Goal: Information Seeking & Learning: Learn about a topic

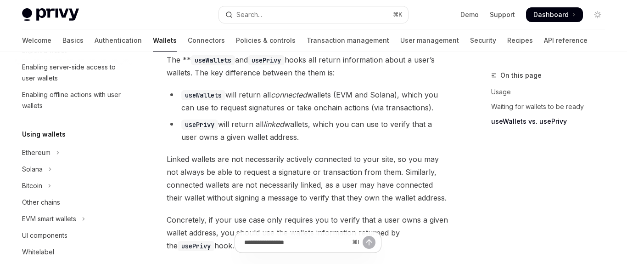
scroll to position [235, 0]
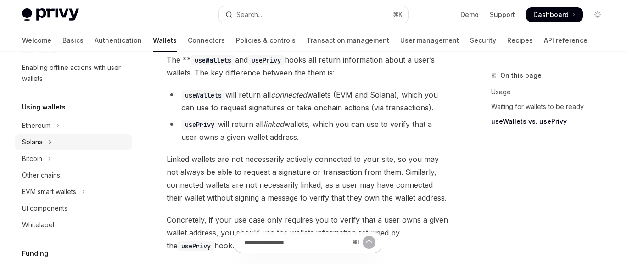
click at [77, 137] on button "Solana" at bounding box center [74, 142] width 118 height 17
type textarea "*"
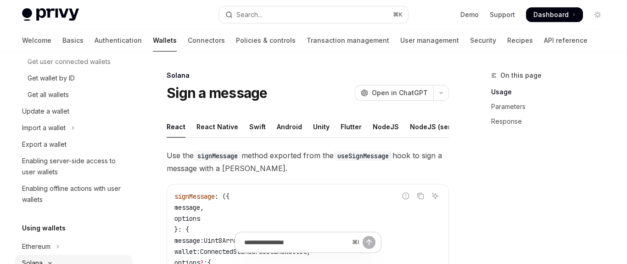
scroll to position [74, 0]
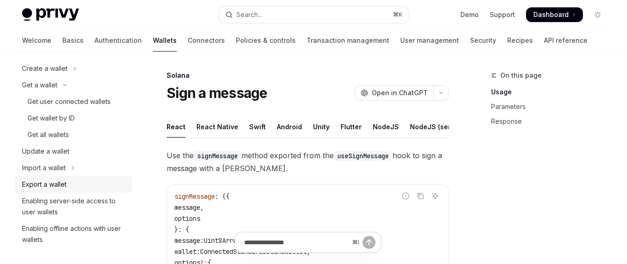
click at [62, 183] on div "Export a wallet" at bounding box center [44, 184] width 45 height 11
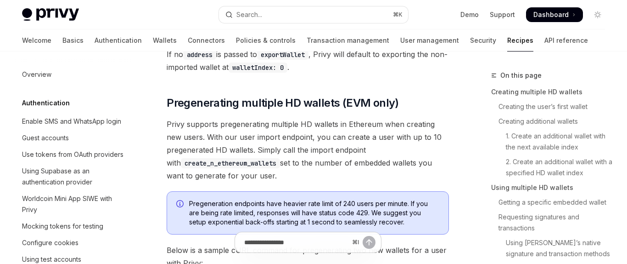
scroll to position [152, 0]
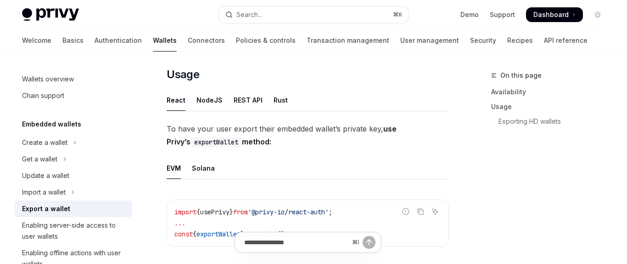
scroll to position [253, 0]
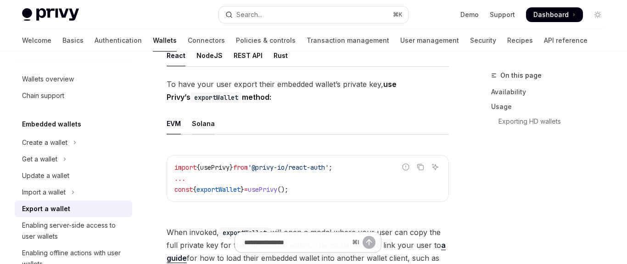
click at [206, 121] on div "Solana" at bounding box center [203, 123] width 23 height 22
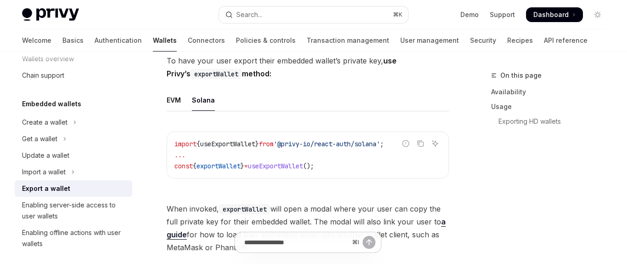
scroll to position [18, 0]
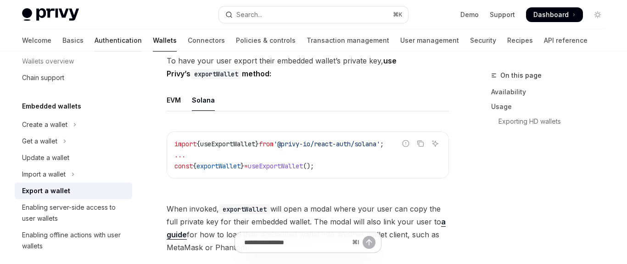
click at [95, 37] on link "Authentication" at bounding box center [118, 40] width 47 height 22
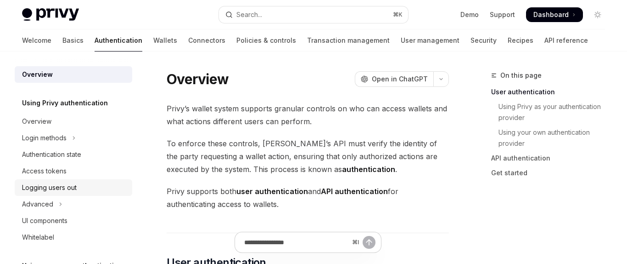
click at [59, 185] on div "Logging users out" at bounding box center [49, 187] width 55 height 11
type textarea "*"
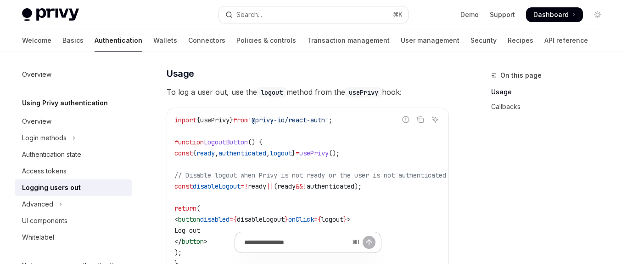
scroll to position [186, 0]
